Goal: Find specific page/section: Find specific page/section

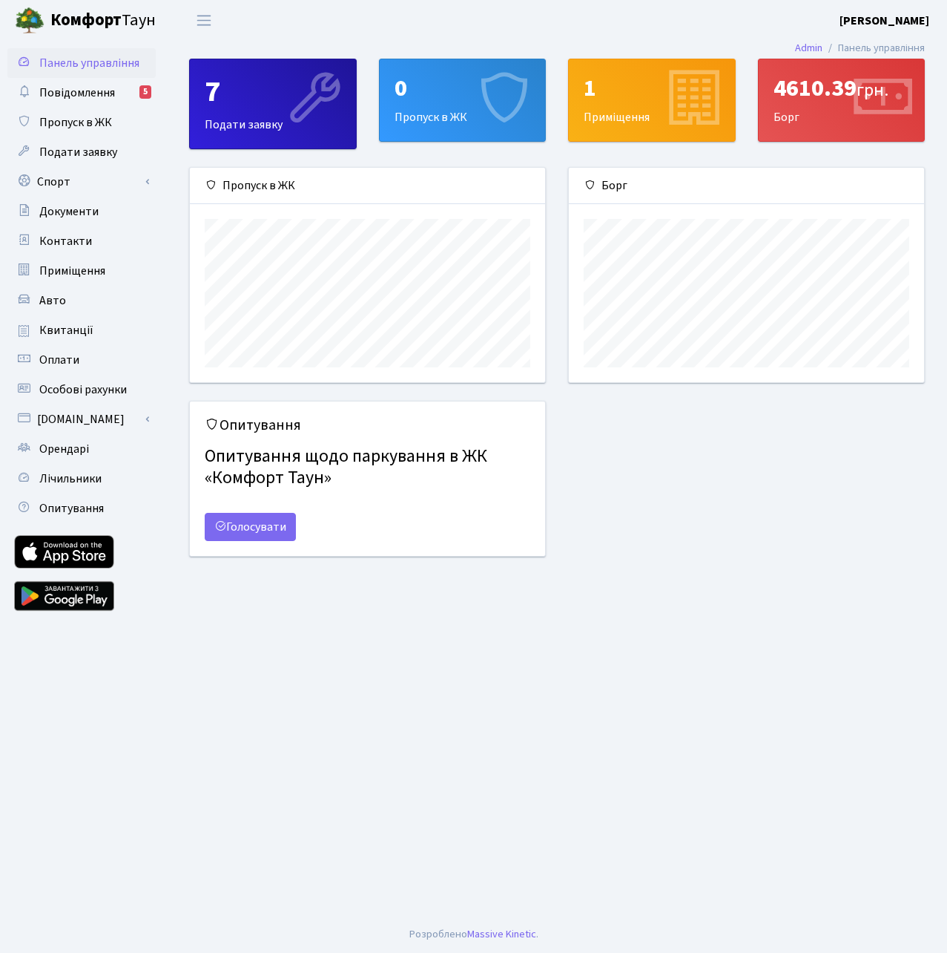
scroll to position [214, 355]
click at [457, 559] on div "Опитування Опитування щодо паркування в ЖК «Комфорт Таун» Голосувати" at bounding box center [367, 488] width 379 height 174
click at [86, 96] on span "Повідомлення" at bounding box center [77, 93] width 76 height 16
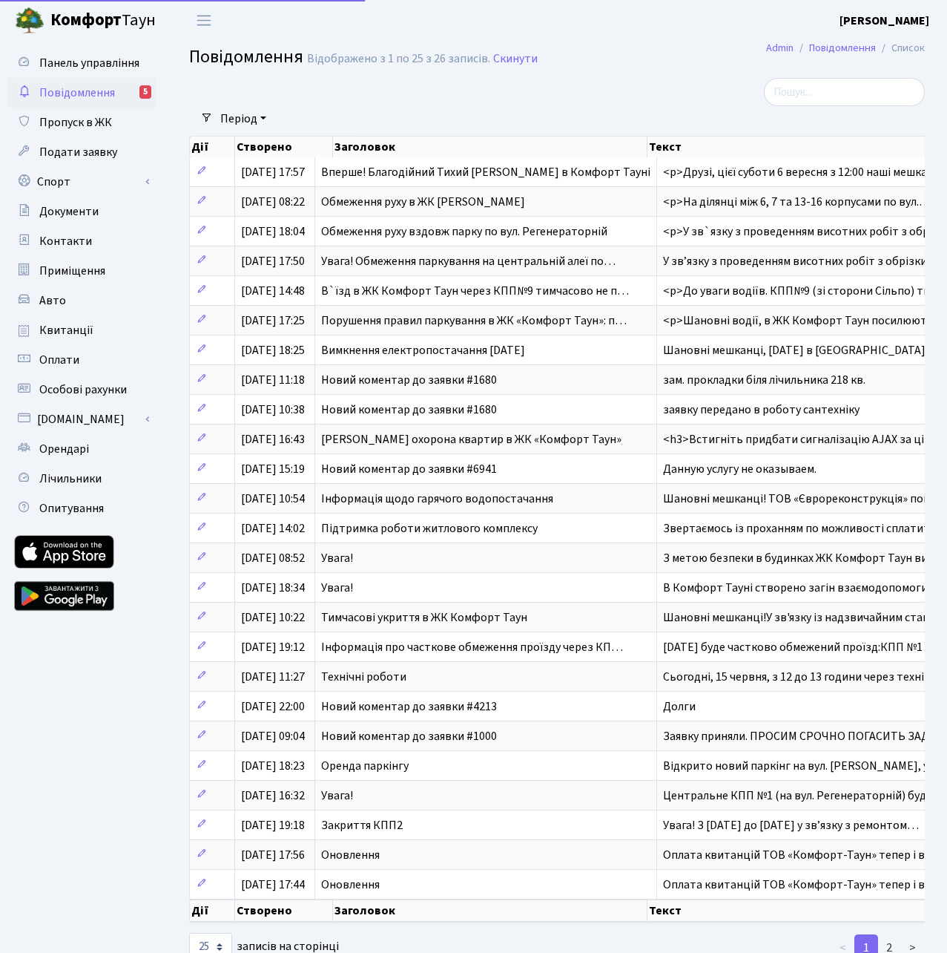
select select "25"
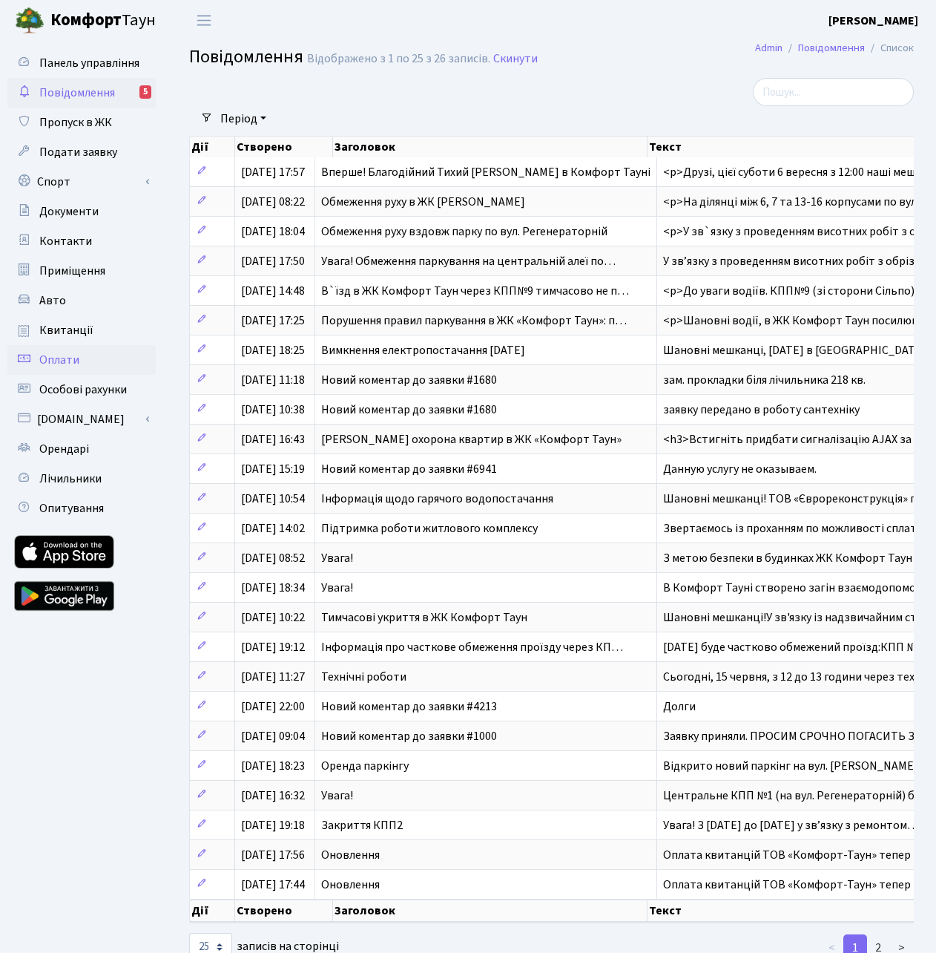
click at [70, 361] on span "Оплати" at bounding box center [59, 360] width 40 height 16
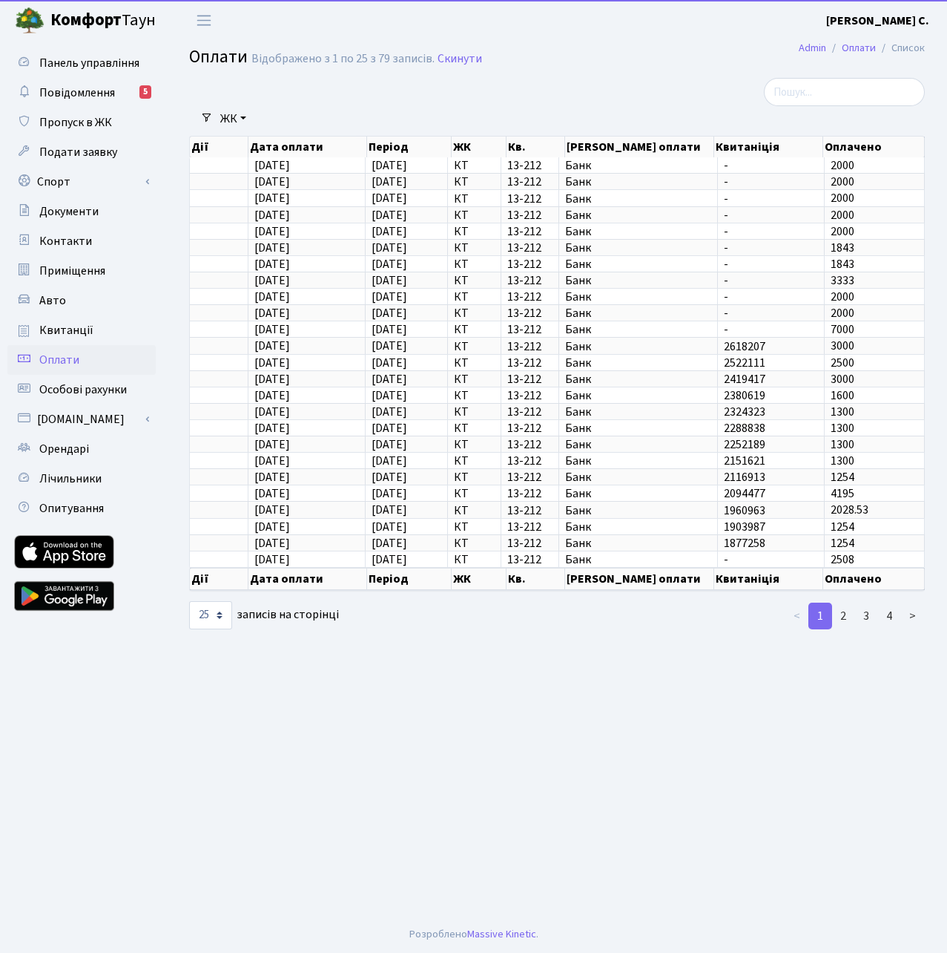
select select "25"
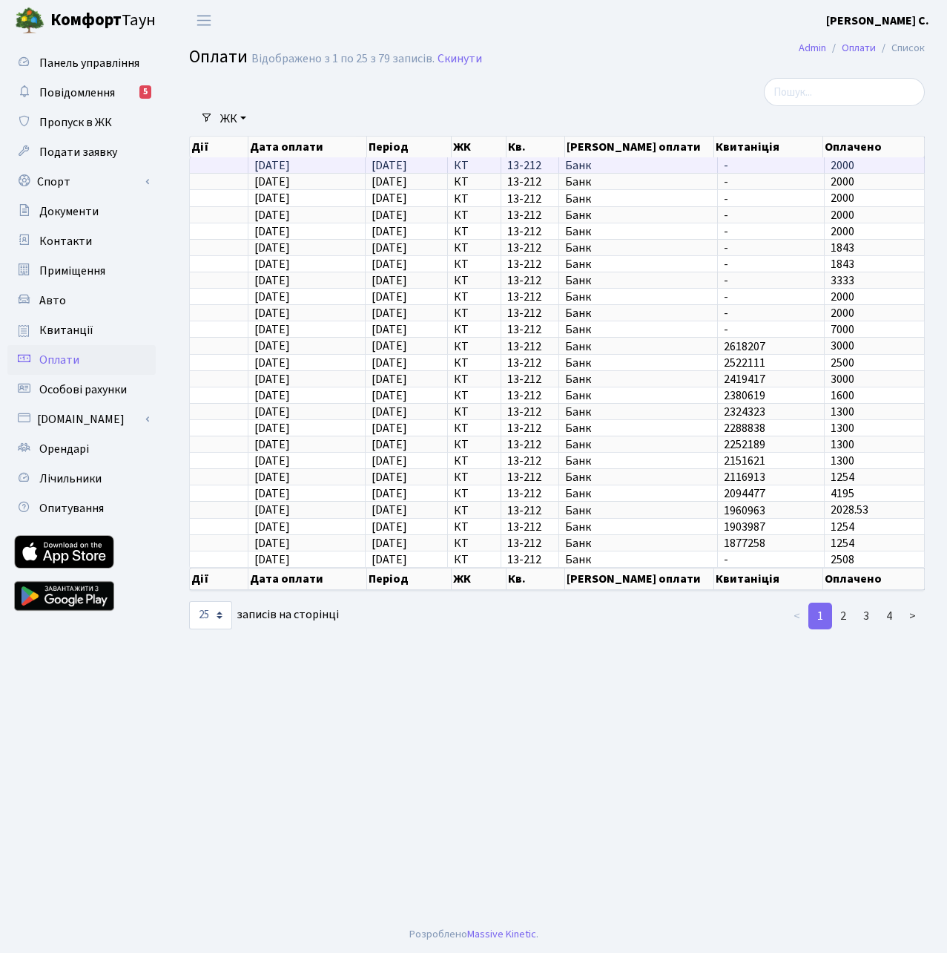
click at [318, 164] on td "24.09.2025" at bounding box center [307, 165] width 117 height 16
click at [65, 328] on span "Квитанції" at bounding box center [66, 330] width 54 height 16
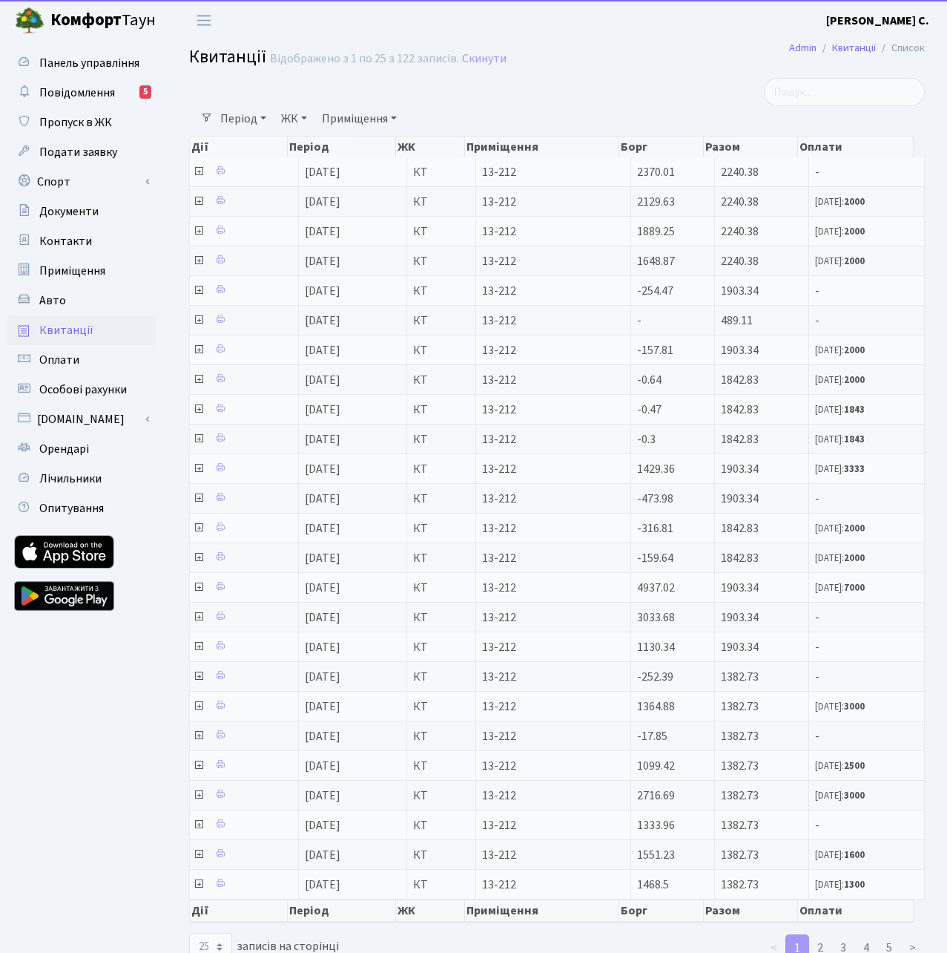
select select "25"
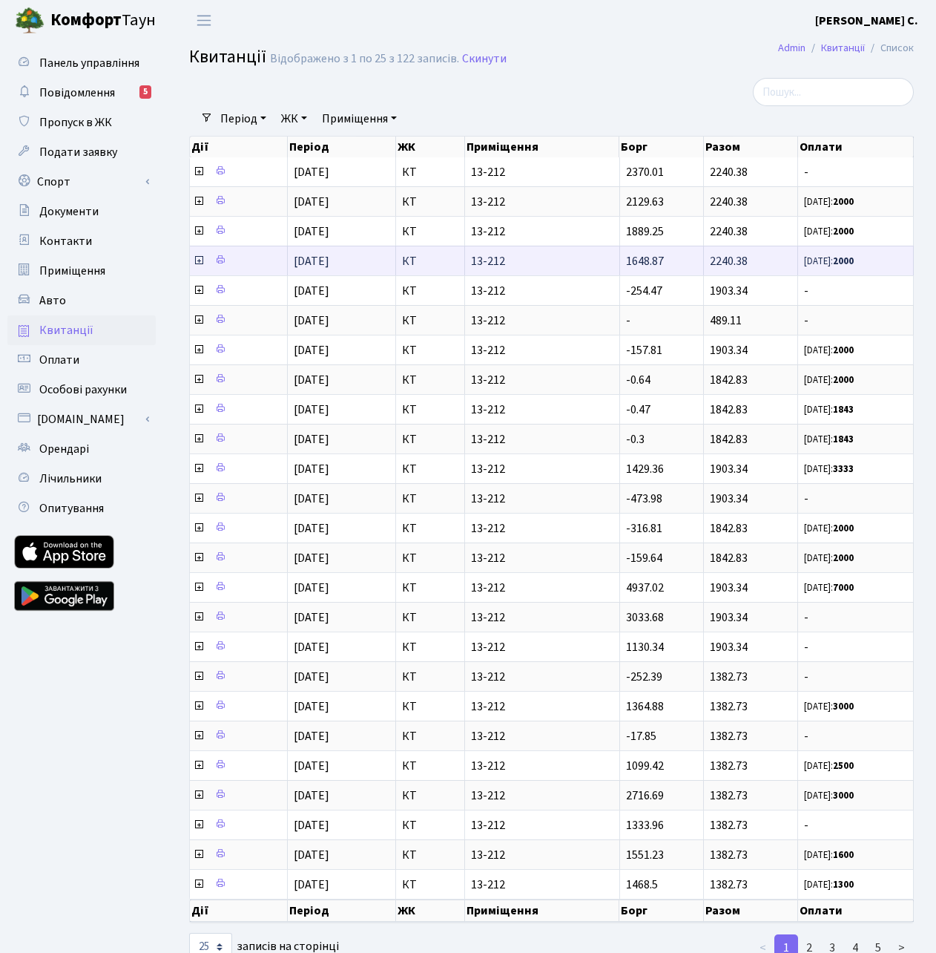
click at [198, 261] on icon at bounding box center [199, 260] width 12 height 12
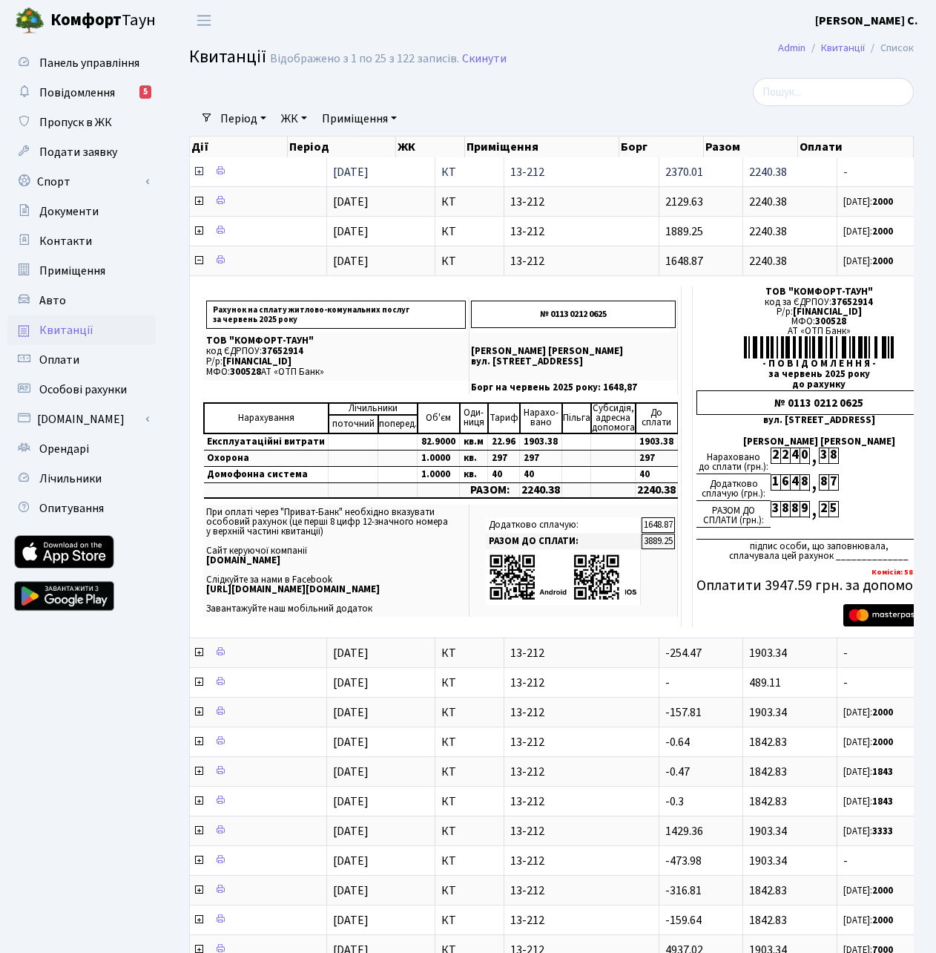
click at [199, 170] on icon at bounding box center [199, 171] width 12 height 12
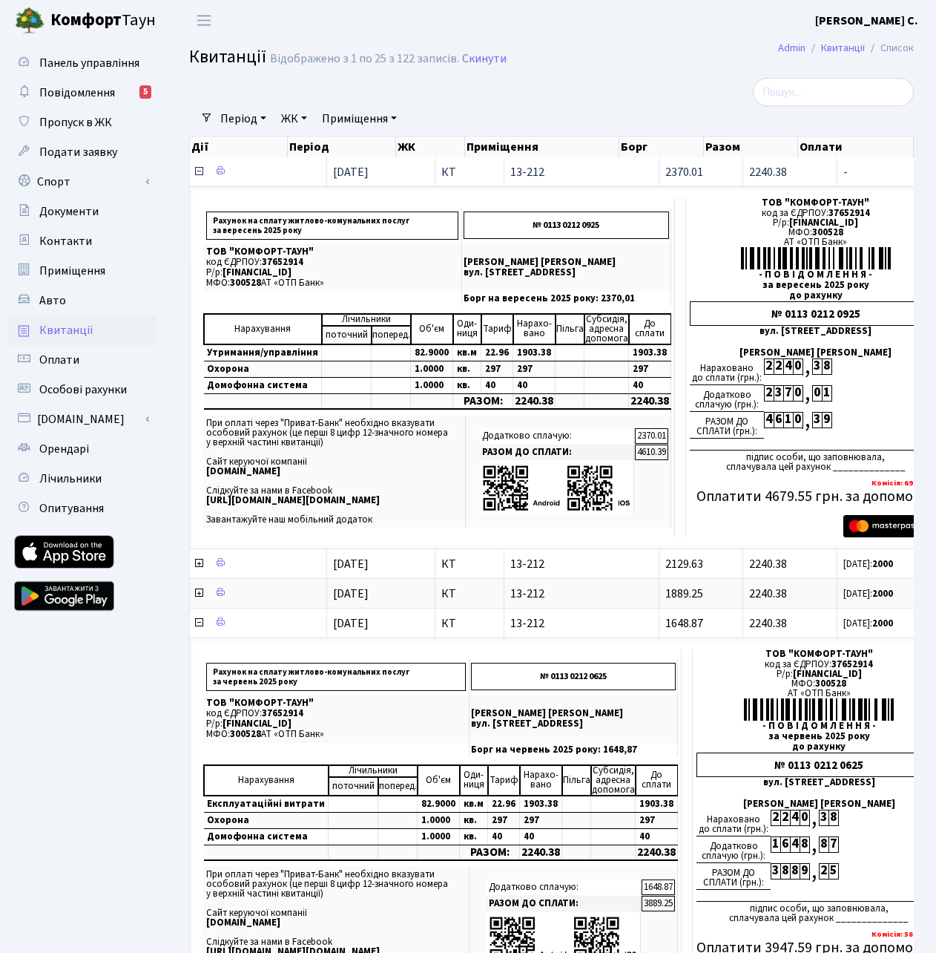
click at [200, 168] on icon at bounding box center [199, 171] width 12 height 12
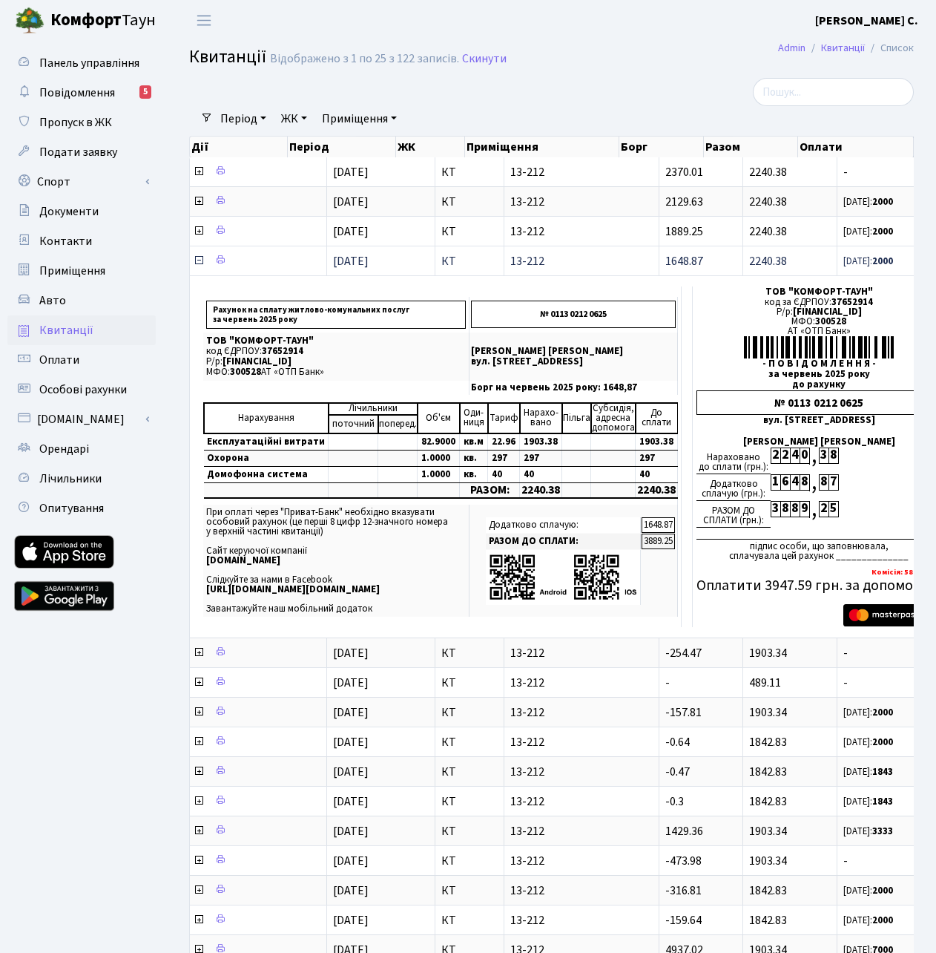
click at [199, 258] on icon at bounding box center [199, 260] width 12 height 12
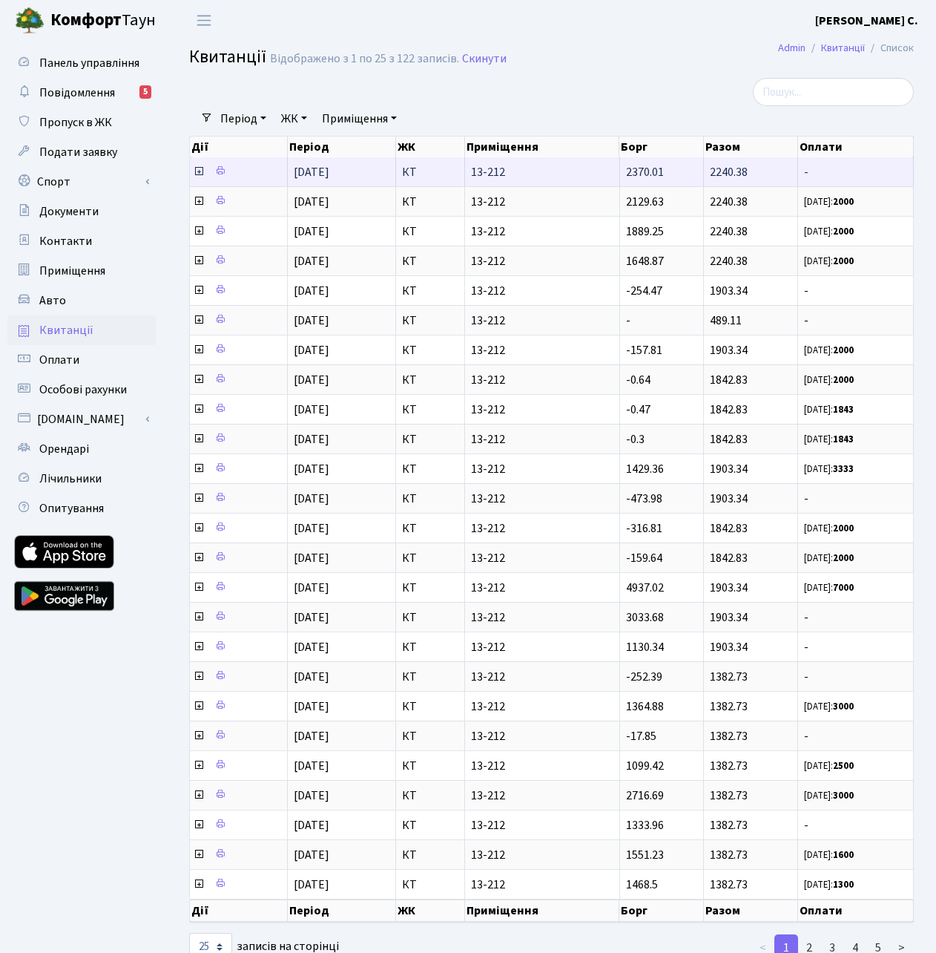
click at [196, 172] on icon at bounding box center [199, 171] width 12 height 12
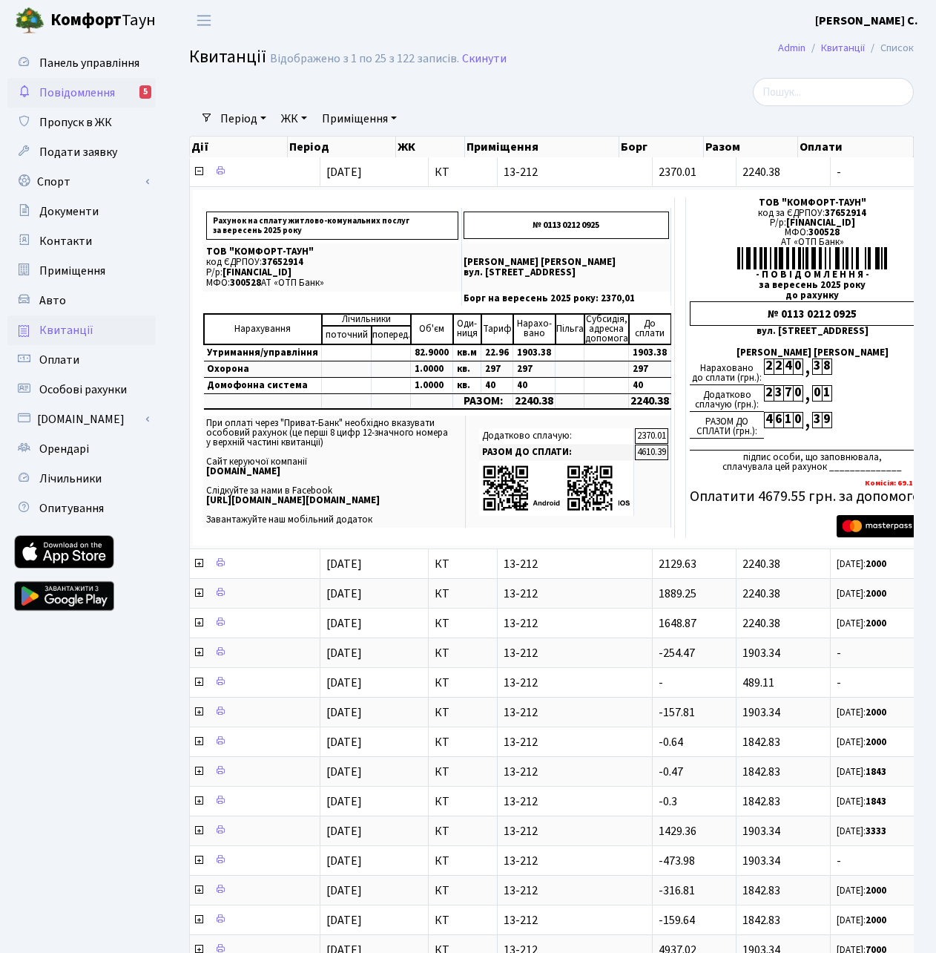
click at [84, 91] on span "Повідомлення" at bounding box center [77, 93] width 76 height 16
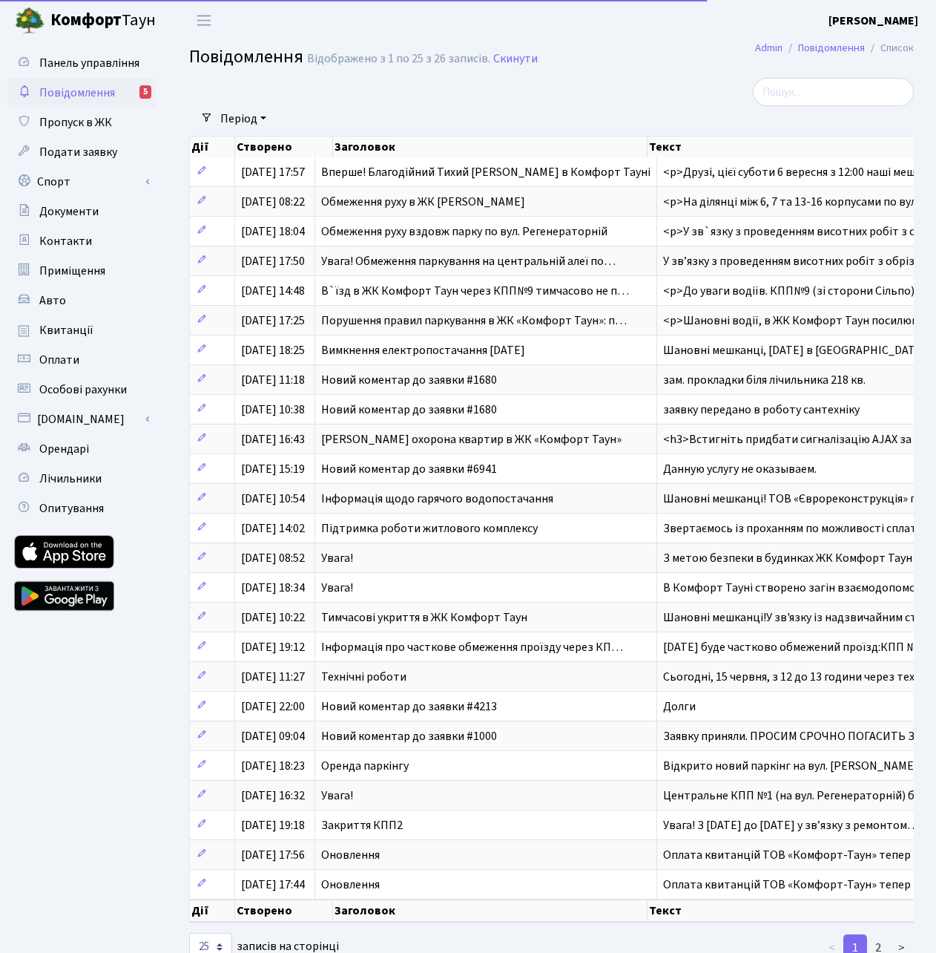
select select "25"
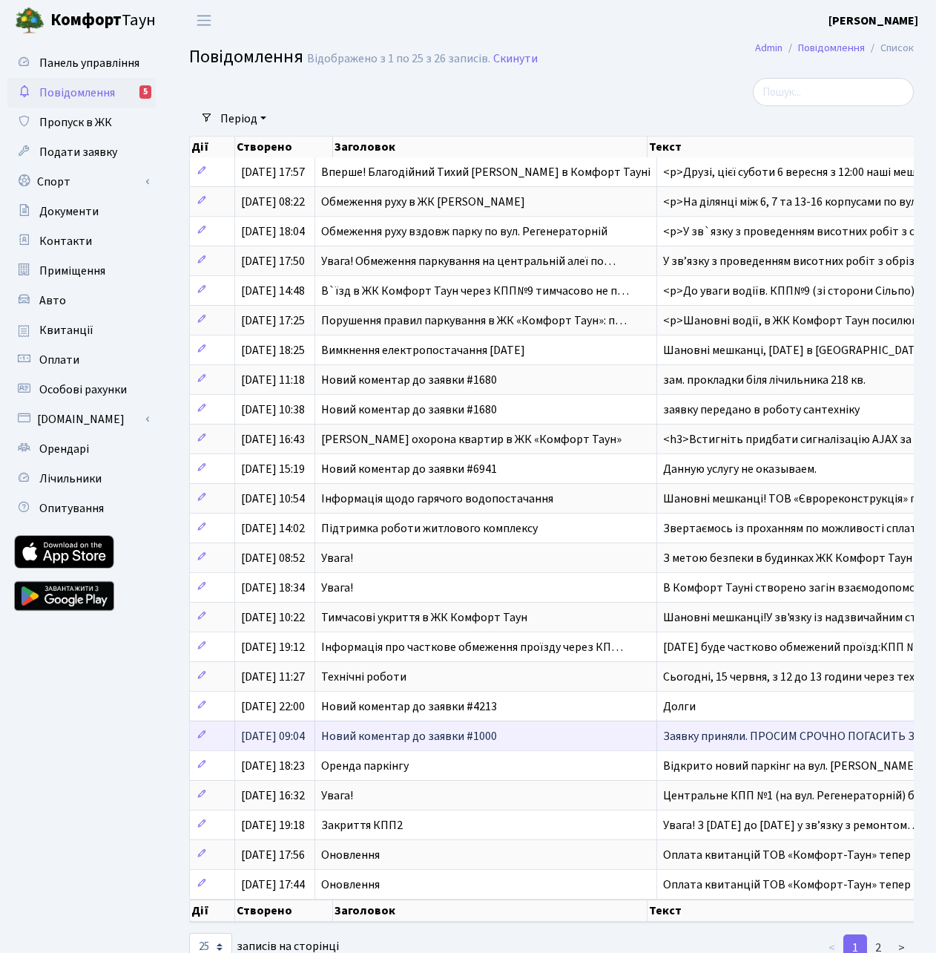
click at [869, 735] on span "Заявку приняли. ПРОСИМ СРОЧНО ПОГАСИТЬ ЗАДОЛЖЕННОС…" at bounding box center [834, 736] width 342 height 16
